Goal: Transaction & Acquisition: Download file/media

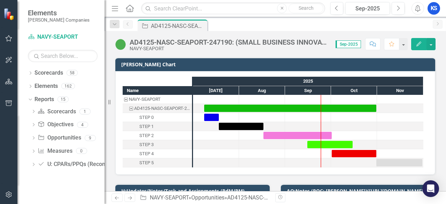
click at [131, 12] on link "Home" at bounding box center [129, 8] width 9 height 10
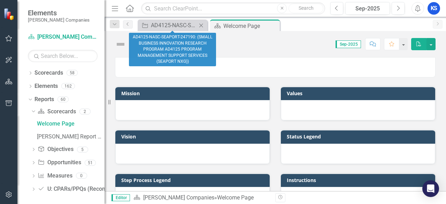
click at [200, 25] on icon "Close" at bounding box center [201, 26] width 7 height 6
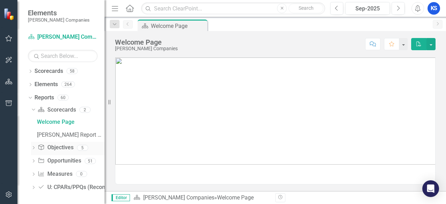
scroll to position [3, 0]
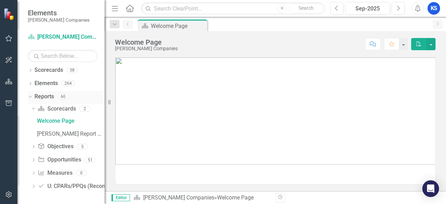
click at [32, 95] on div "Dropdown" at bounding box center [29, 96] width 6 height 5
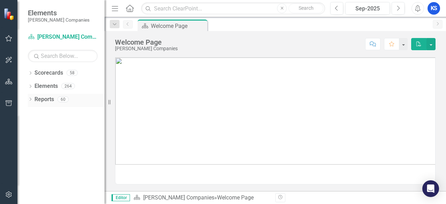
click at [30, 99] on icon "Dropdown" at bounding box center [30, 100] width 5 height 4
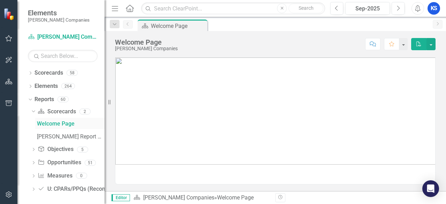
scroll to position [3, 0]
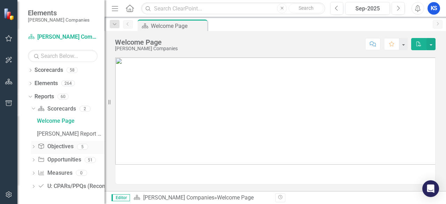
click at [34, 147] on icon "Dropdown" at bounding box center [33, 147] width 5 height 4
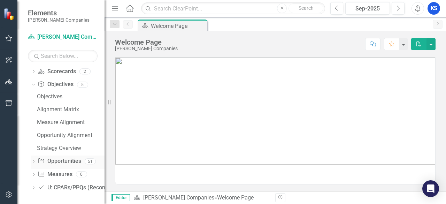
scroll to position [41, 0]
click at [33, 160] on icon "Dropdown" at bounding box center [33, 161] width 5 height 4
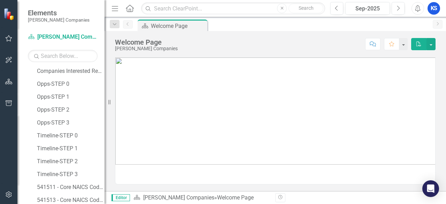
scroll to position [250, 0]
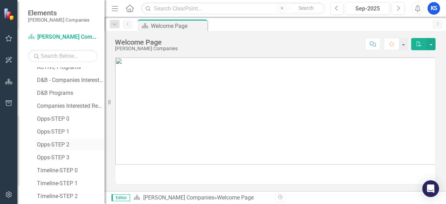
click at [60, 146] on div "Opps-STEP 2" at bounding box center [71, 144] width 68 height 6
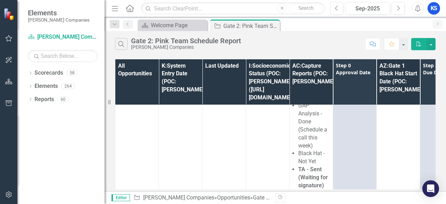
scroll to position [840, 0]
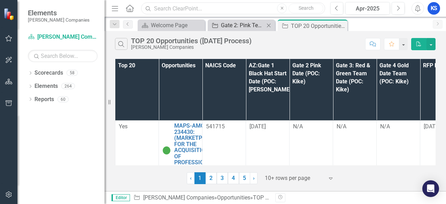
drag, startPoint x: 210, startPoint y: 10, endPoint x: 240, endPoint y: 24, distance: 32.7
click at [210, 10] on input "text" at bounding box center [233, 8] width 184 height 12
type input "sheild"
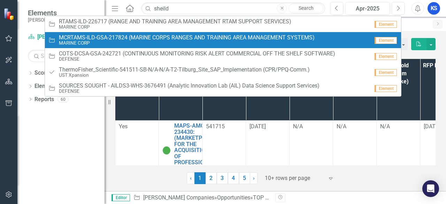
click at [96, 41] on small "MARINE CORP" at bounding box center [187, 42] width 256 height 5
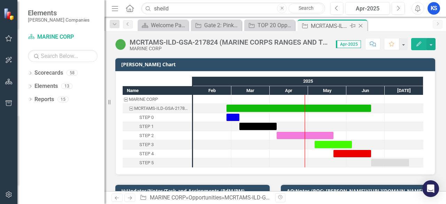
click at [361, 25] on icon "Close" at bounding box center [360, 26] width 7 height 6
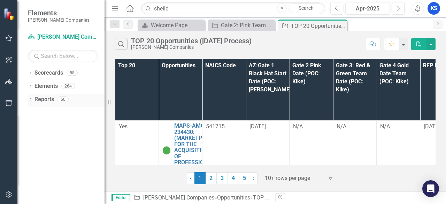
click at [30, 101] on icon "Dropdown" at bounding box center [30, 100] width 5 height 4
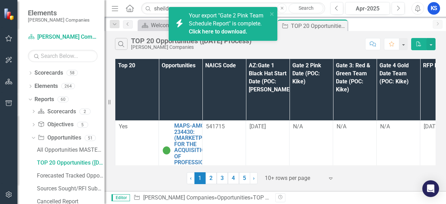
click at [219, 31] on link "Click here to download." at bounding box center [218, 31] width 59 height 7
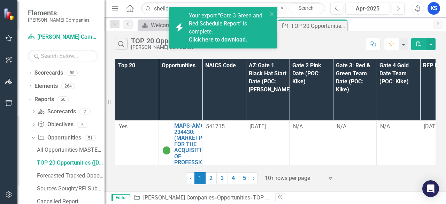
click at [197, 39] on link "Click here to download." at bounding box center [218, 39] width 59 height 7
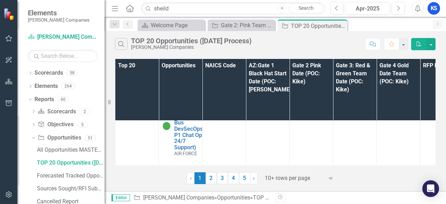
scroll to position [836, 0]
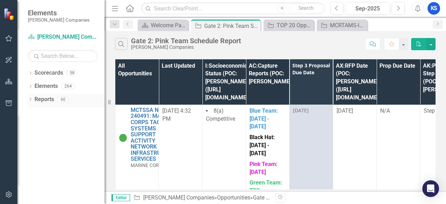
click at [30, 101] on icon "Dropdown" at bounding box center [30, 100] width 5 height 4
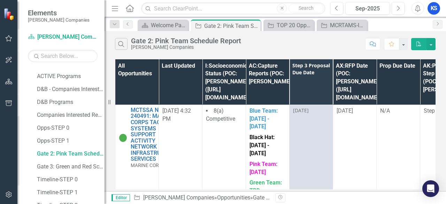
scroll to position [279, 0]
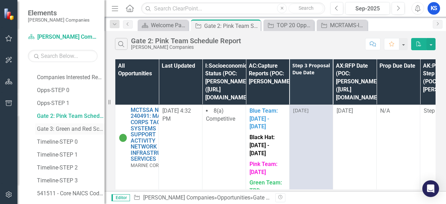
click at [66, 130] on div "Gate 3: Green and Red Schedule Report" at bounding box center [71, 129] width 68 height 6
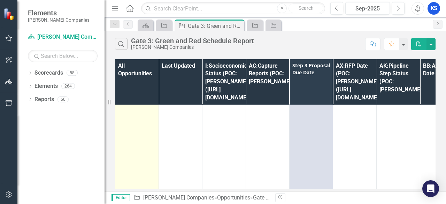
scroll to position [7832, 0]
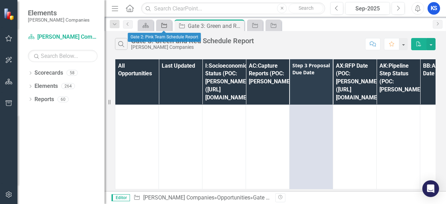
click at [163, 26] on icon "Opportunity" at bounding box center [164, 26] width 7 height 6
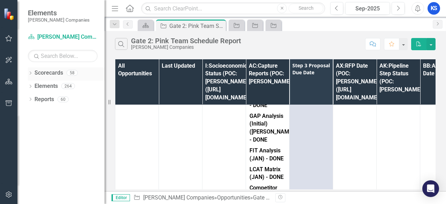
scroll to position [209, 0]
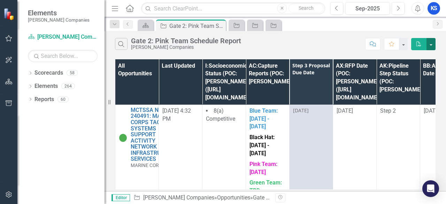
click at [434, 43] on button "button" at bounding box center [431, 44] width 9 height 12
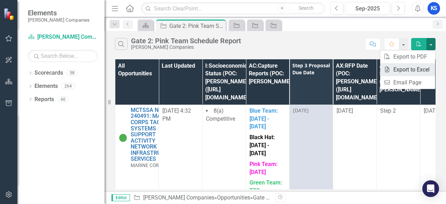
click at [410, 71] on link "Excel Export to Excel" at bounding box center [407, 69] width 55 height 13
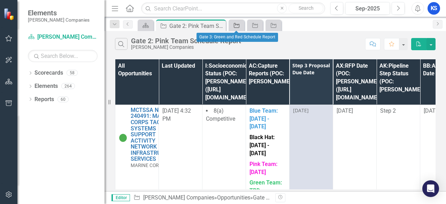
click at [237, 24] on icon at bounding box center [237, 25] width 6 height 5
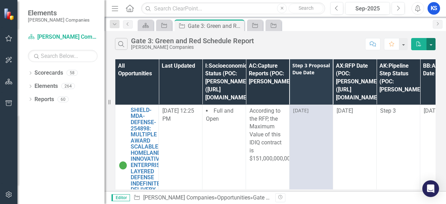
click at [430, 45] on button "button" at bounding box center [431, 44] width 9 height 12
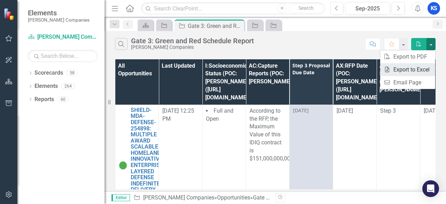
click at [398, 66] on link "Excel Export to Excel" at bounding box center [407, 69] width 55 height 13
